Goal: Transaction & Acquisition: Purchase product/service

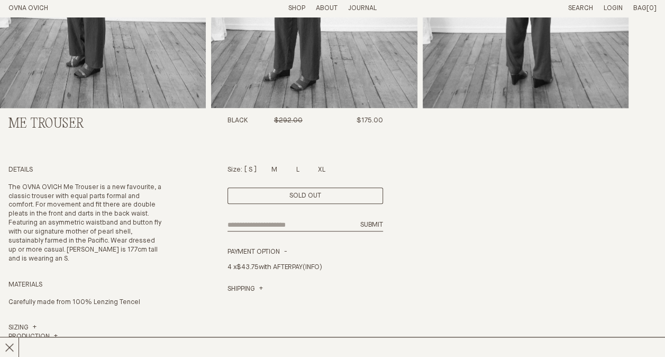
scroll to position [220, 0]
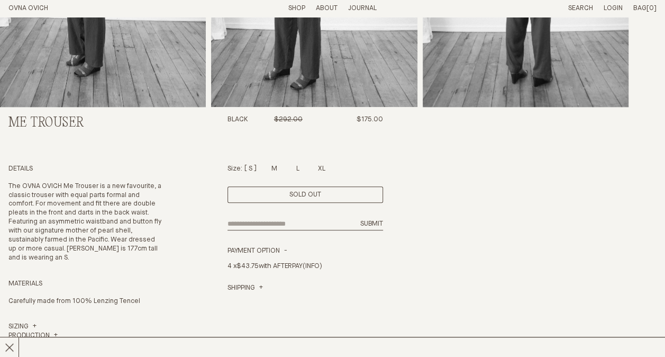
click at [272, 165] on div "Size: S M L XL" at bounding box center [305, 169] width 156 height 9
click at [276, 168] on div at bounding box center [274, 166] width 6 height 7
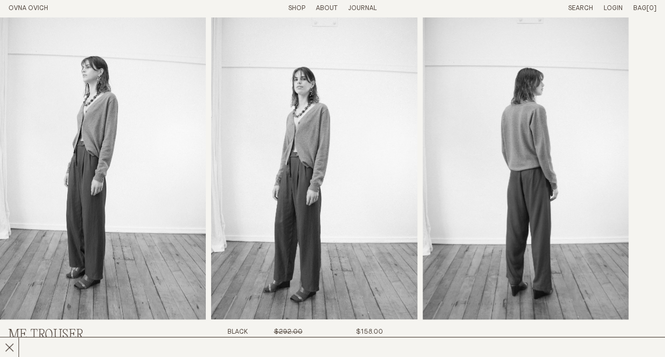
scroll to position [0, 0]
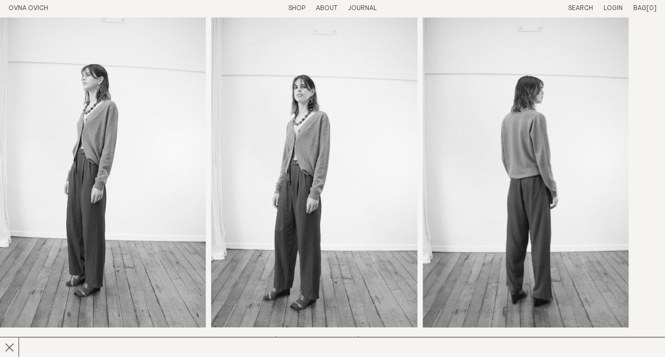
click at [297, 6] on link "Shop" at bounding box center [296, 8] width 17 height 7
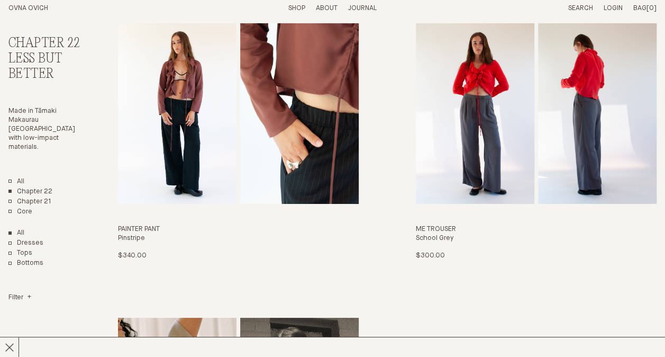
scroll to position [1875, 0]
